Goal: Use online tool/utility: Use online tool/utility

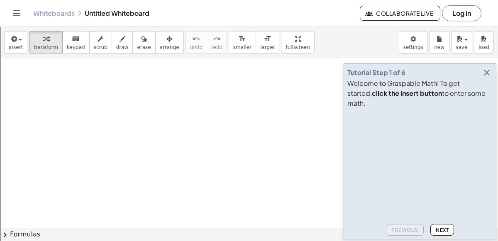
click at [487, 78] on icon "button" at bounding box center [487, 73] width 10 height 10
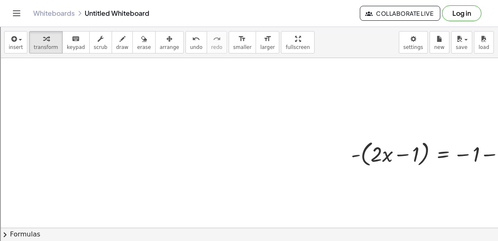
drag, startPoint x: 361, startPoint y: 225, endPoint x: 360, endPoint y: 229, distance: 4.6
click at [360, 229] on div "insert select one: Math Expression Function Text Youtube Video Graphing Geometr…" at bounding box center [249, 134] width 498 height 214
drag, startPoint x: 360, startPoint y: 229, endPoint x: 415, endPoint y: 228, distance: 55.6
click at [415, 228] on button "chevron_right Formulas" at bounding box center [249, 234] width 498 height 13
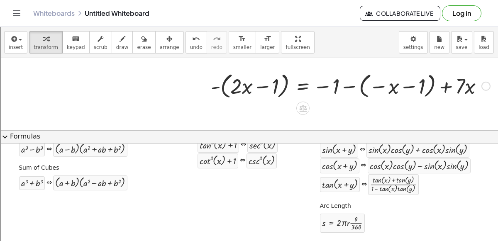
scroll to position [25, 0]
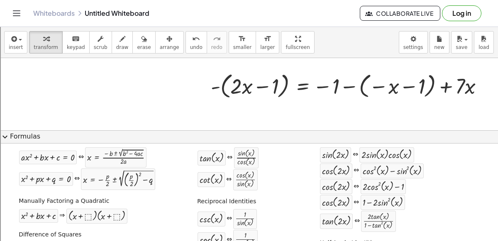
click at [6, 137] on span "expand_more" at bounding box center [5, 137] width 10 height 10
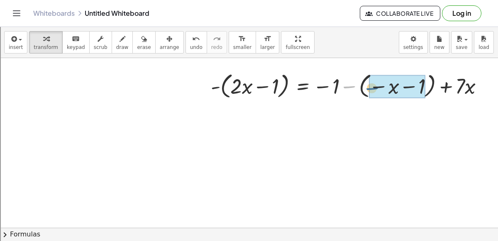
drag, startPoint x: 349, startPoint y: 87, endPoint x: 373, endPoint y: 88, distance: 24.1
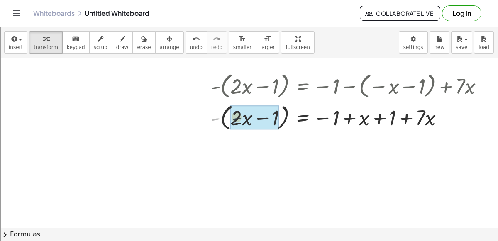
drag, startPoint x: 219, startPoint y: 117, endPoint x: 246, endPoint y: 120, distance: 27.1
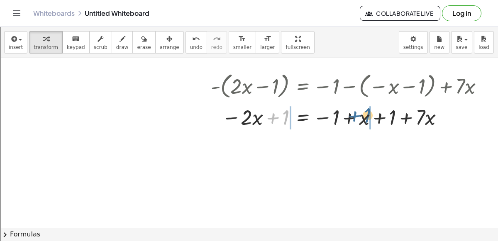
drag, startPoint x: 273, startPoint y: 119, endPoint x: 351, endPoint y: 118, distance: 77.6
click at [351, 118] on div at bounding box center [351, 117] width 288 height 28
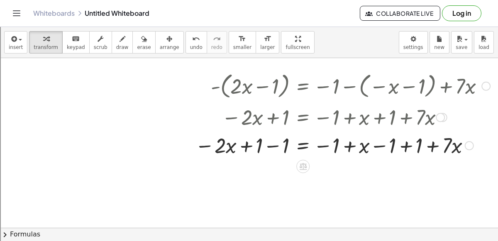
click at [269, 149] on div at bounding box center [342, 145] width 303 height 28
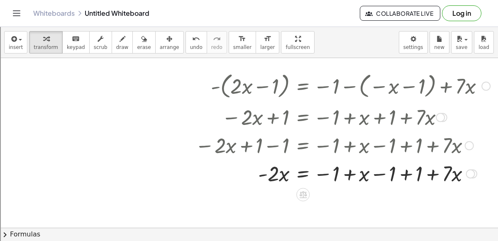
click at [401, 172] on div at bounding box center [342, 173] width 303 height 28
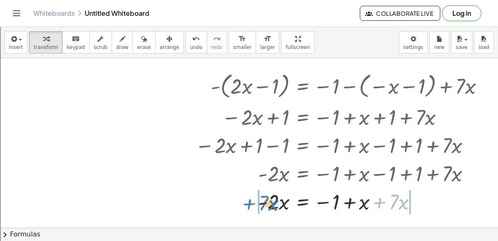
drag, startPoint x: 381, startPoint y: 204, endPoint x: 252, endPoint y: 205, distance: 129.1
click at [252, 205] on div at bounding box center [342, 201] width 303 height 28
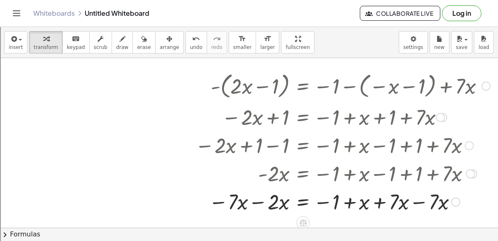
click at [418, 203] on div at bounding box center [342, 201] width 303 height 28
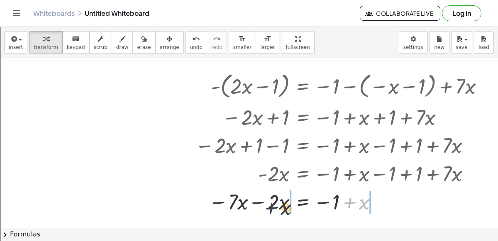
drag, startPoint x: 350, startPoint y: 201, endPoint x: 260, endPoint y: 203, distance: 90.5
click at [260, 203] on div at bounding box center [342, 201] width 303 height 28
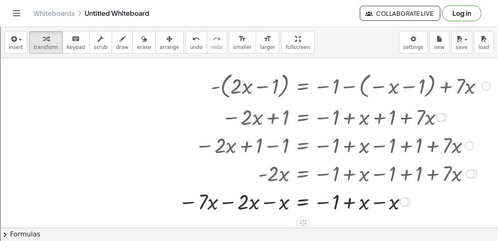
click at [383, 200] on div at bounding box center [334, 201] width 320 height 28
click at [271, 200] on div at bounding box center [334, 201] width 320 height 28
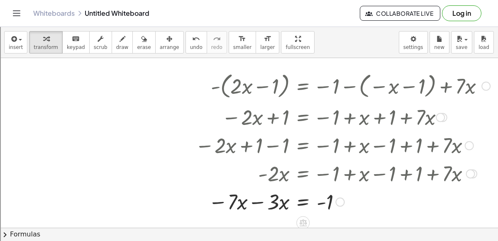
click at [260, 201] on div at bounding box center [342, 201] width 303 height 28
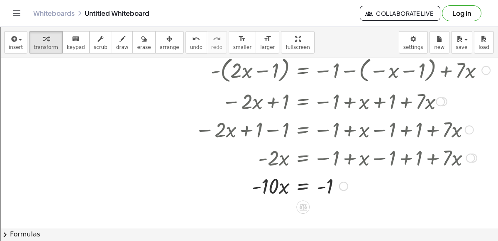
scroll to position [86, 139]
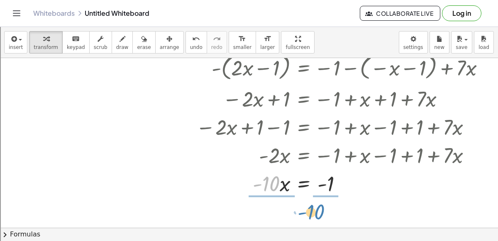
drag, startPoint x: 260, startPoint y: 183, endPoint x: 305, endPoint y: 209, distance: 52.1
click at [305, 209] on div "- ( + · 2 · x − 1 ) = − 1 − ( − x − 1 ) + · 7 · x - ( + · 2 · x − 1 ) = − 1 + x…" at bounding box center [180, 142] width 639 height 340
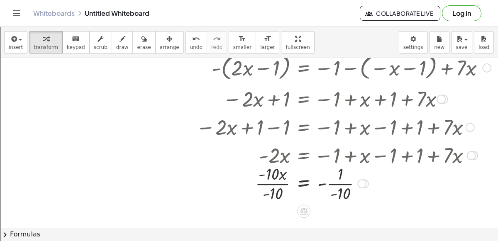
click at [266, 181] on div at bounding box center [343, 182] width 303 height 41
click at [332, 182] on div at bounding box center [343, 182] width 303 height 41
click at [332, 182] on div at bounding box center [343, 182] width 303 height 27
